Goal: Information Seeking & Learning: Learn about a topic

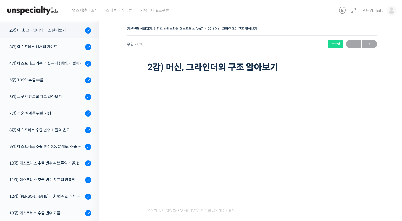
scroll to position [87, 0]
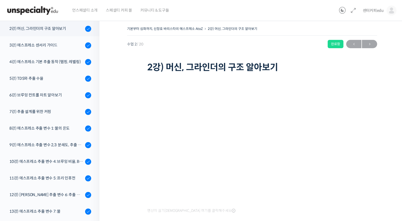
click at [140, 91] on div "기본부터 심화까지, 신창호 바리스타의 에스프레소 AtoZ 2강) 머신, 그라인더의 구조 알아보기 완료함 수업 2 / 20 완료함 ← 이전 다음…" at bounding box center [252, 174] width 250 height 299
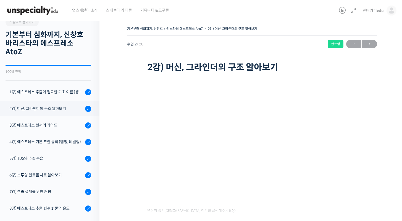
scroll to position [12, 0]
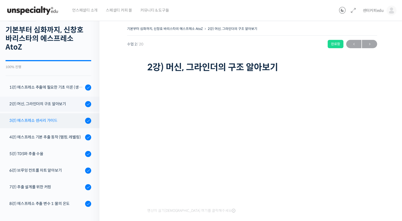
click at [69, 117] on div "3강) 에스프레소 센서리 가이드" at bounding box center [46, 120] width 74 height 6
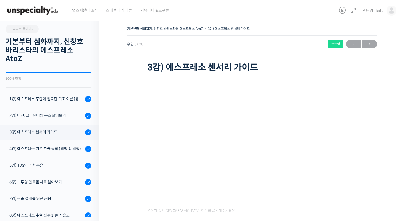
scroll to position [103, 0]
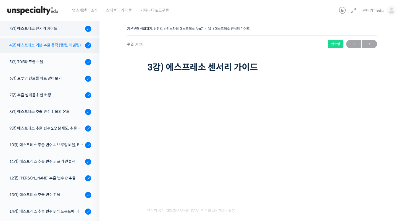
click at [33, 46] on div "4강) 에스프레소 기본 추출 동작 (탬핑, 레벨링)" at bounding box center [46, 45] width 74 height 6
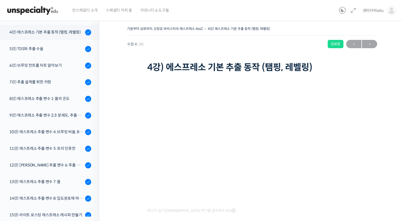
scroll to position [120, 0]
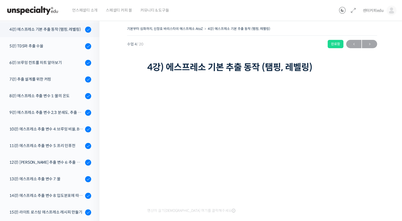
scroll to position [120, 0]
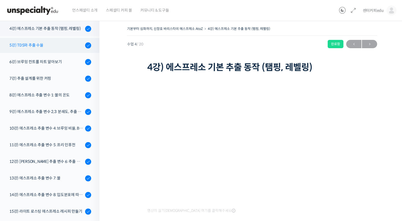
click at [56, 51] on link "5강) TDS와 추출 수율" at bounding box center [48, 45] width 102 height 15
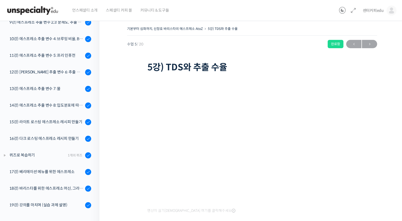
scroll to position [176, 0]
